Goal: Information Seeking & Learning: Learn about a topic

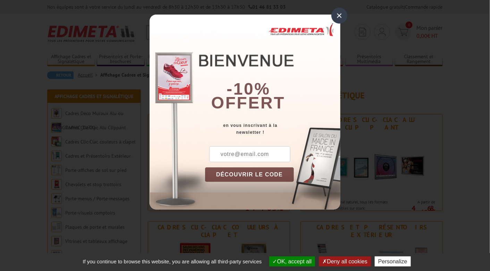
click at [340, 19] on div "×" at bounding box center [340, 16] width 16 height 16
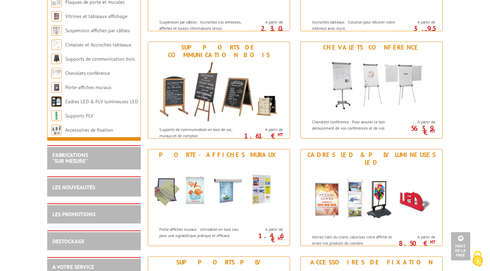
scroll to position [475, 0]
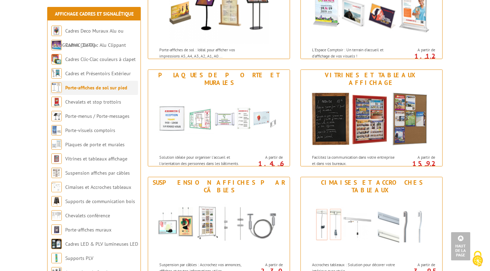
click at [112, 91] on li "Porte-affiches de sol sur pied" at bounding box center [94, 88] width 88 height 14
click at [113, 87] on link "Porte-affiches de sol sur pied" at bounding box center [96, 88] width 62 height 6
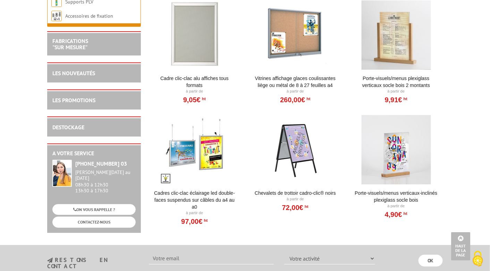
scroll to position [1620, 0]
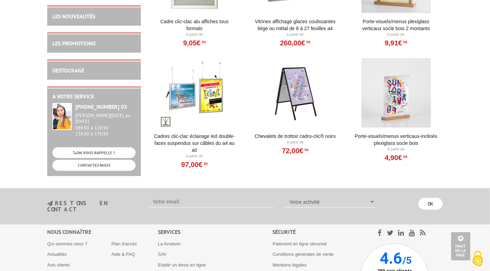
click at [206, 104] on div at bounding box center [195, 92] width 86 height 69
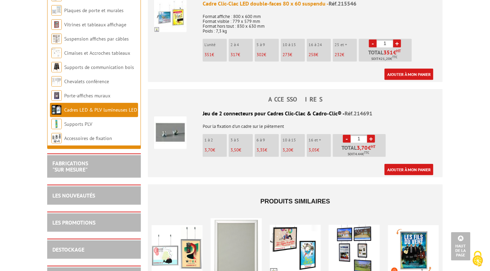
scroll to position [891, 0]
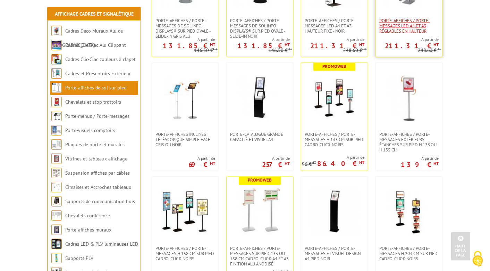
scroll to position [324, 0]
